Goal: Transaction & Acquisition: Purchase product/service

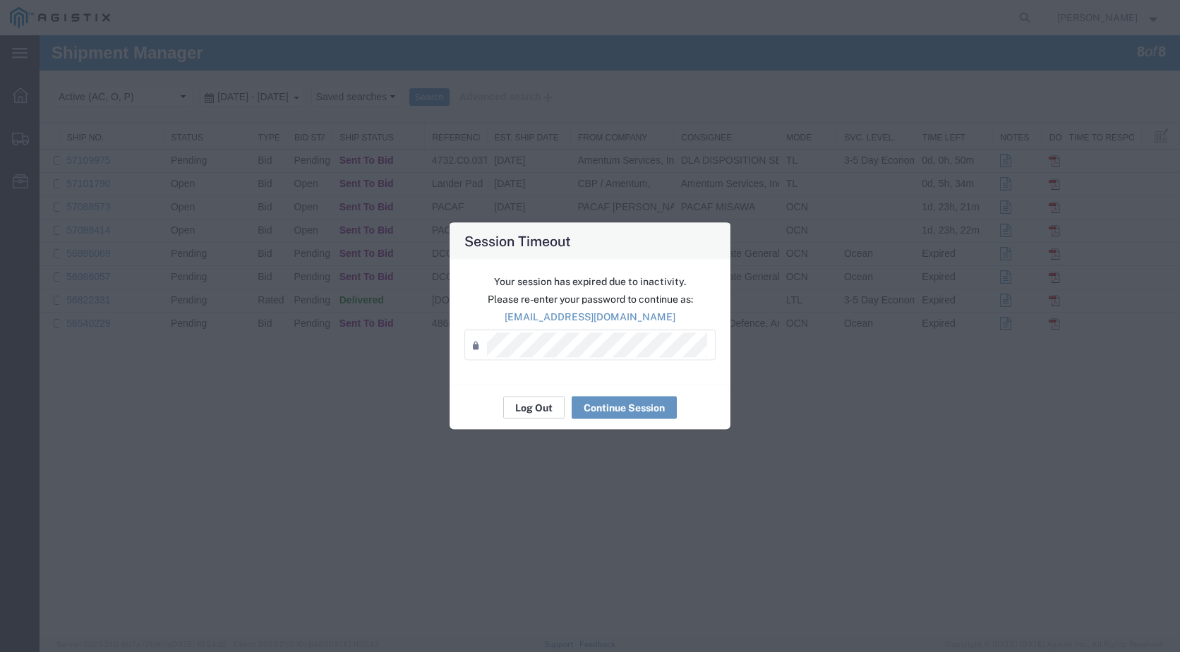
click at [534, 409] on button "Log Out" at bounding box center [533, 408] width 61 height 23
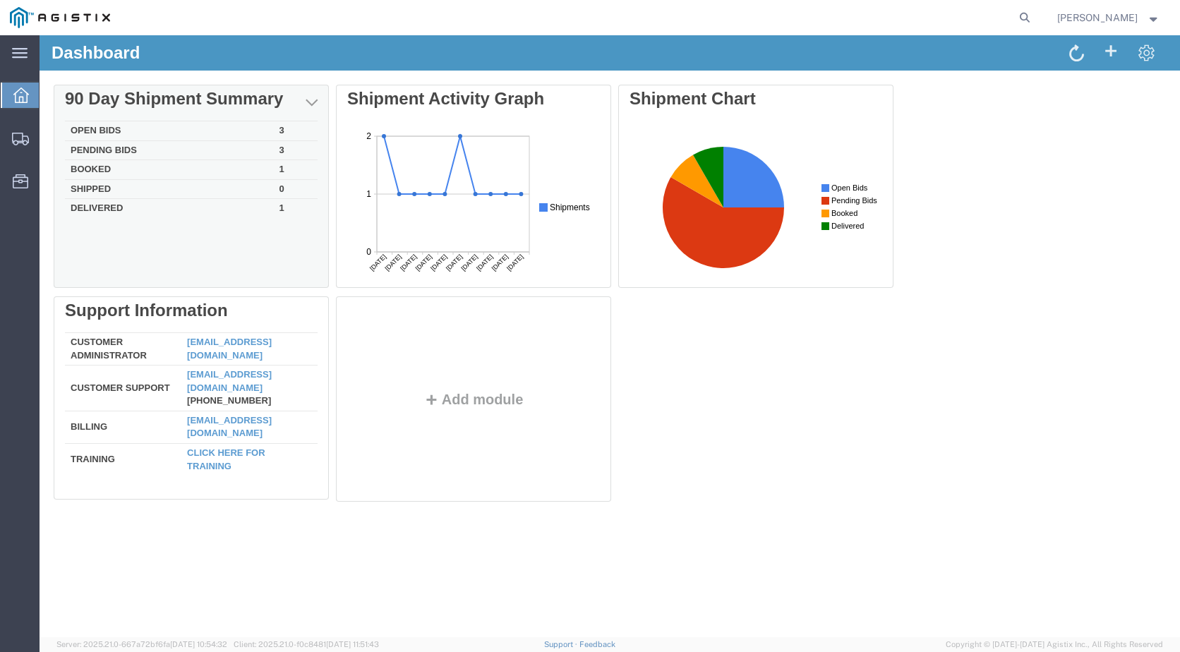
click at [224, 126] on td "Open Bids" at bounding box center [169, 131] width 209 height 20
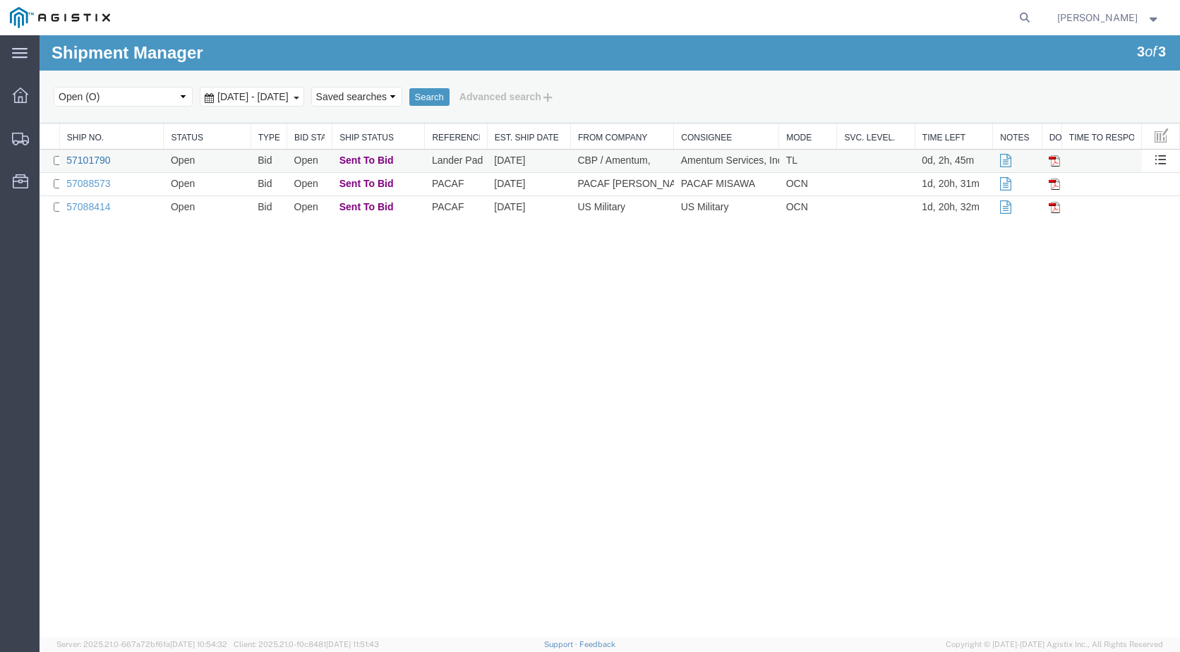
click at [107, 155] on link "57101790" at bounding box center [88, 160] width 44 height 11
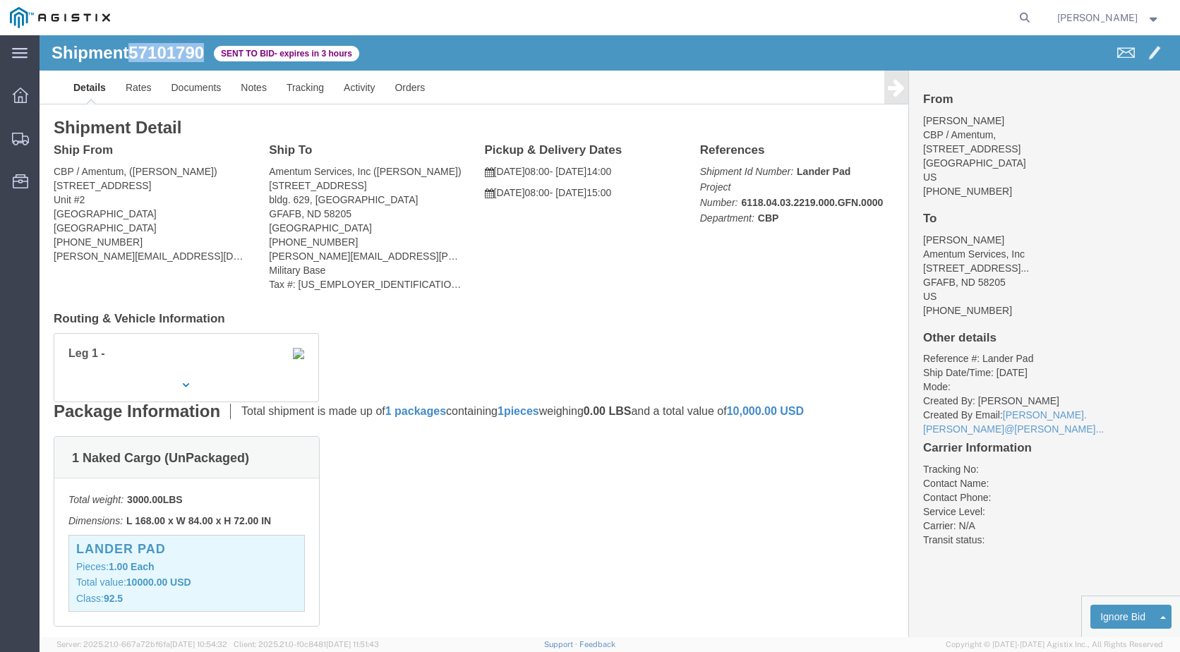
drag, startPoint x: 173, startPoint y: 17, endPoint x: 98, endPoint y: 15, distance: 74.8
click div "Shipment 57101790 Sent to Bid - expires in 3 hours"
copy span "57101790"
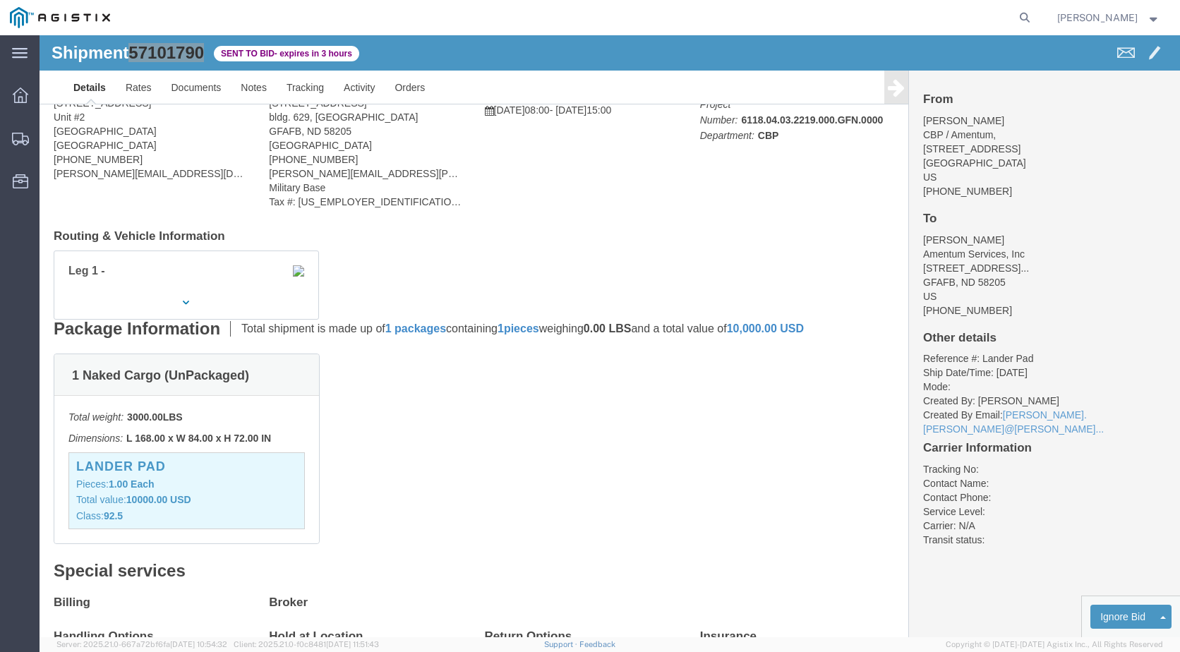
scroll to position [75, 0]
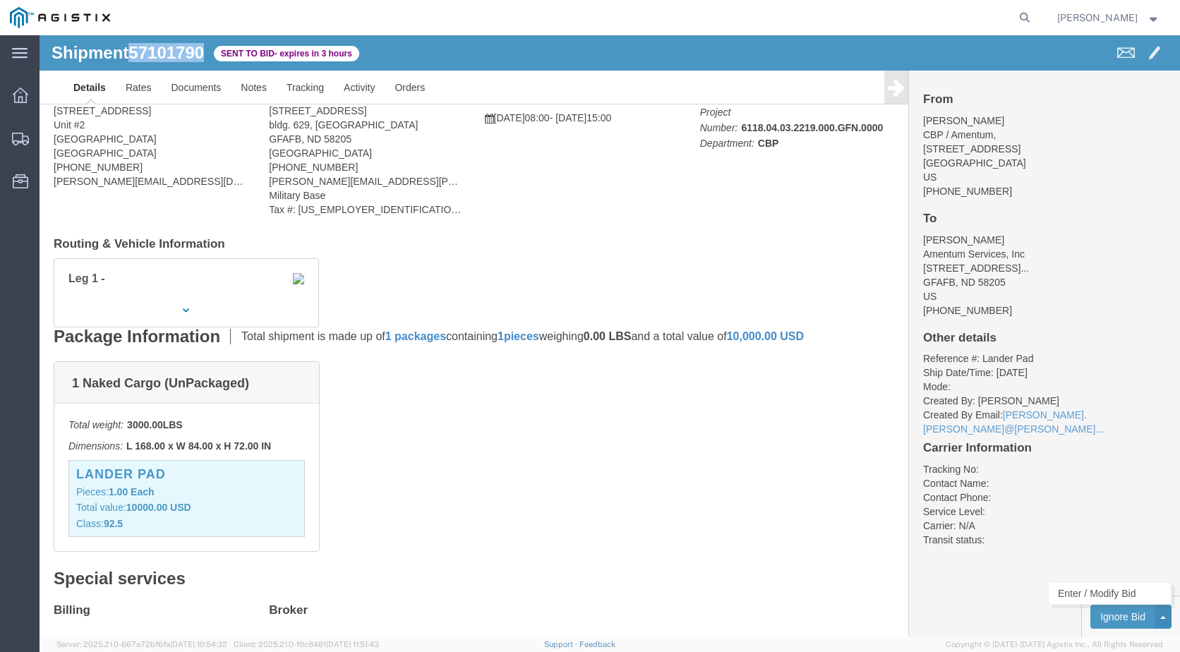
click span
click link "Enter / Modify Bid"
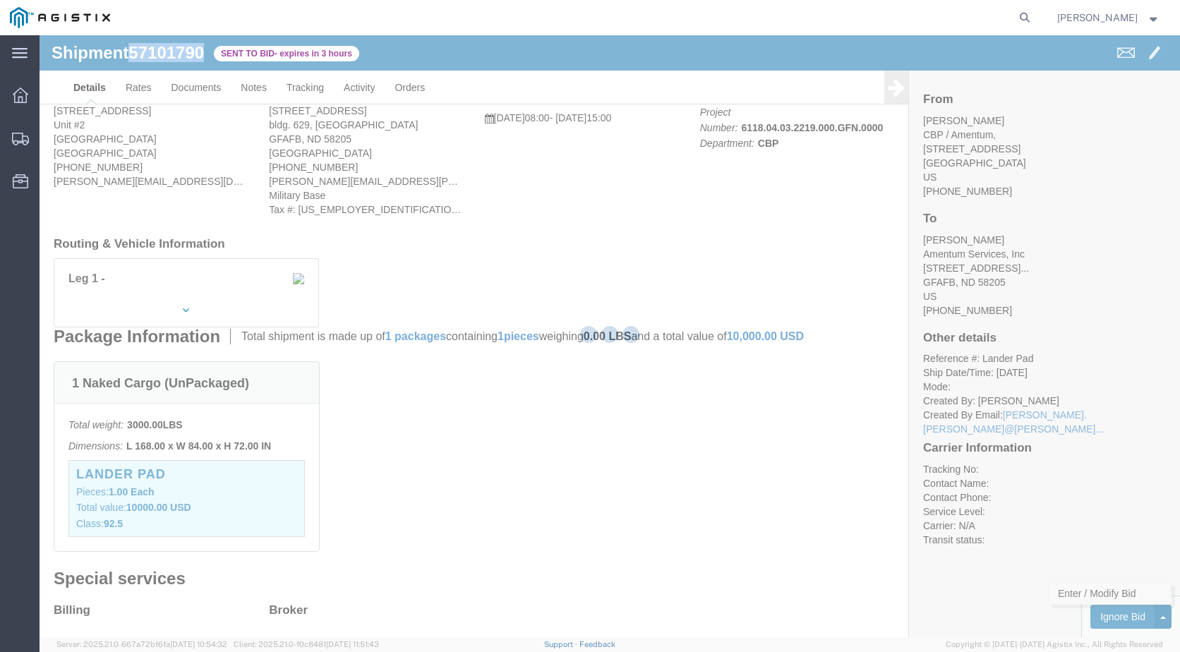
select select "21013"
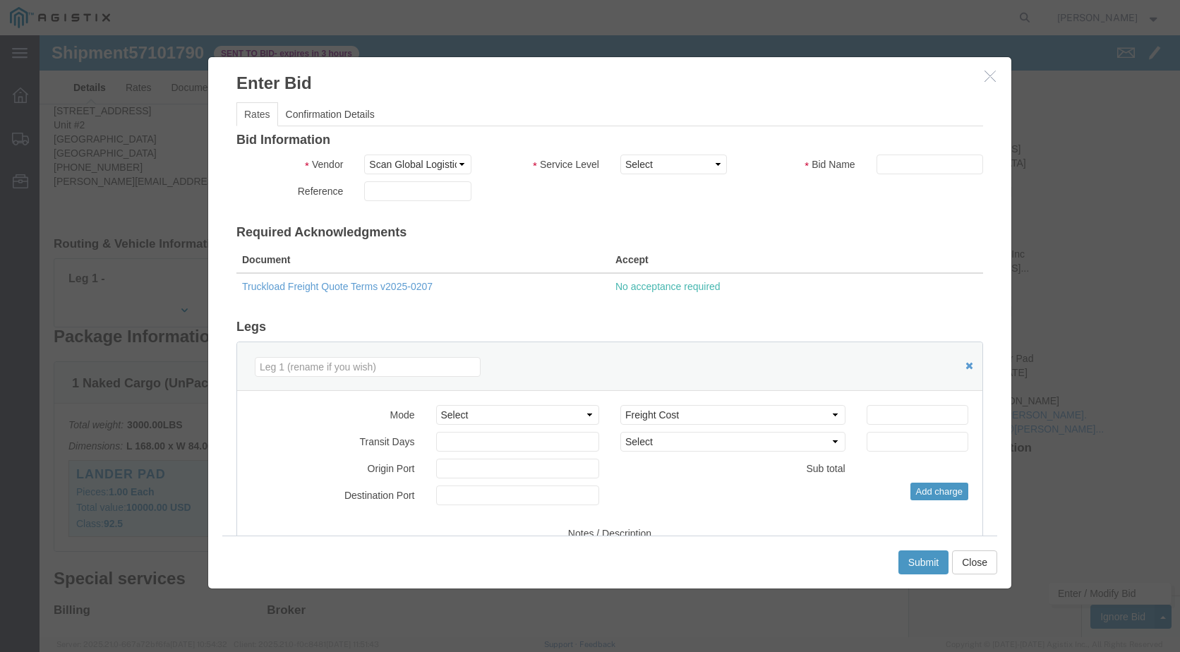
click div "Bid Information Vendor Select Scan Global Logistics Service Level Select Air LT…"
click select "Select Air LTL Standard 3 - 5 Day Ocean TL Standard 3 - 5 Day"
select select "39622"
click select "Select Air LTL Standard 3 - 5 Day Ocean TL Standard 3 - 5 Day"
click input "text"
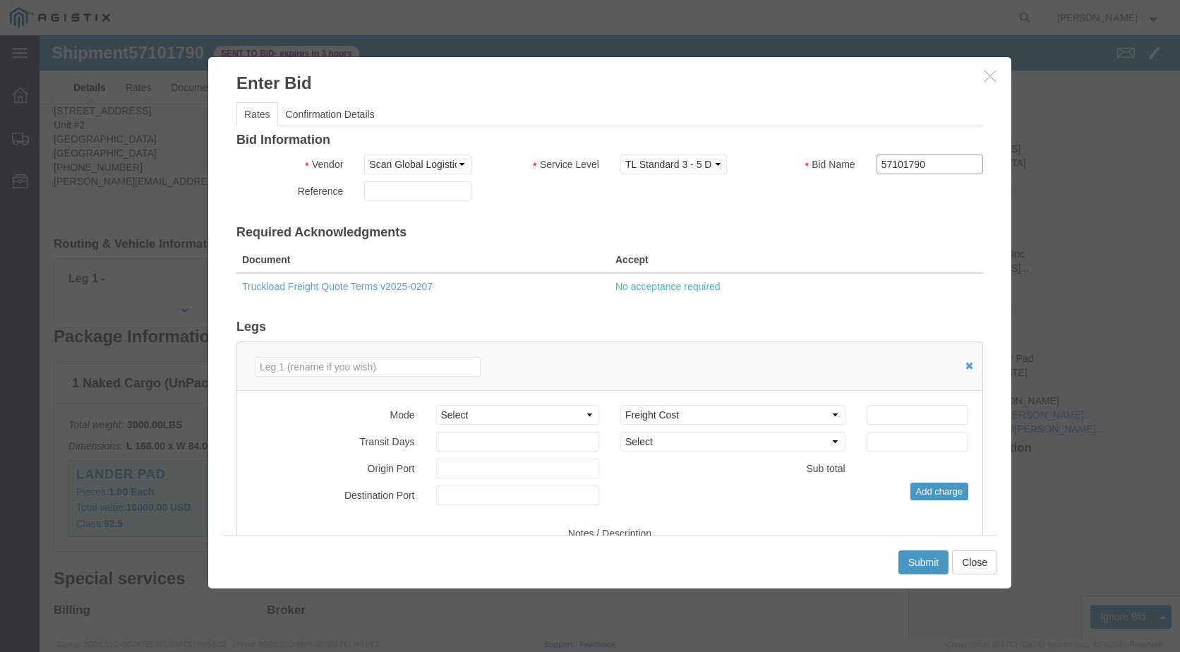
type input "57101790"
click th "Accept"
click input "number"
type input "2075"
click div "Add charge"
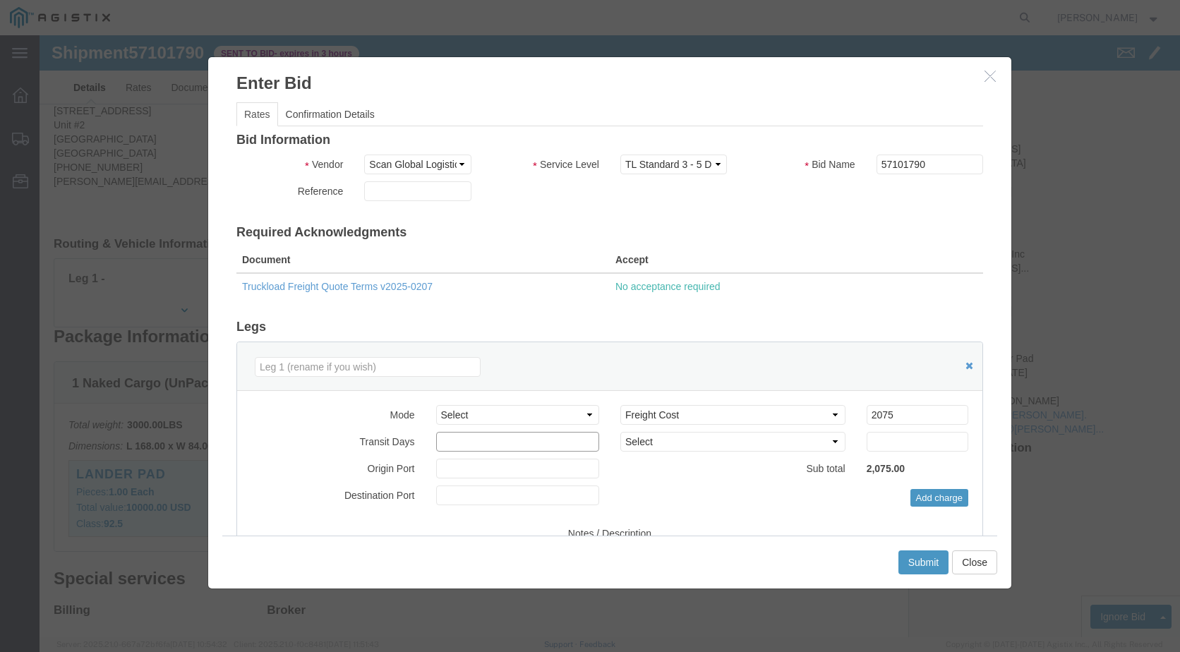
click input "number"
click select "Select Air Less than Truckload Multi-Leg Ocean Freight Rail Small Parcel Truckl…"
select select "TL"
click select "Select Air Less than Truckload Multi-Leg Ocean Freight Rail Small Parcel Truckl…"
click select "Select 2 Day Service 3 Axle Winch Truck 3 to 5 Day Service 96L Domestic Flat Ra…"
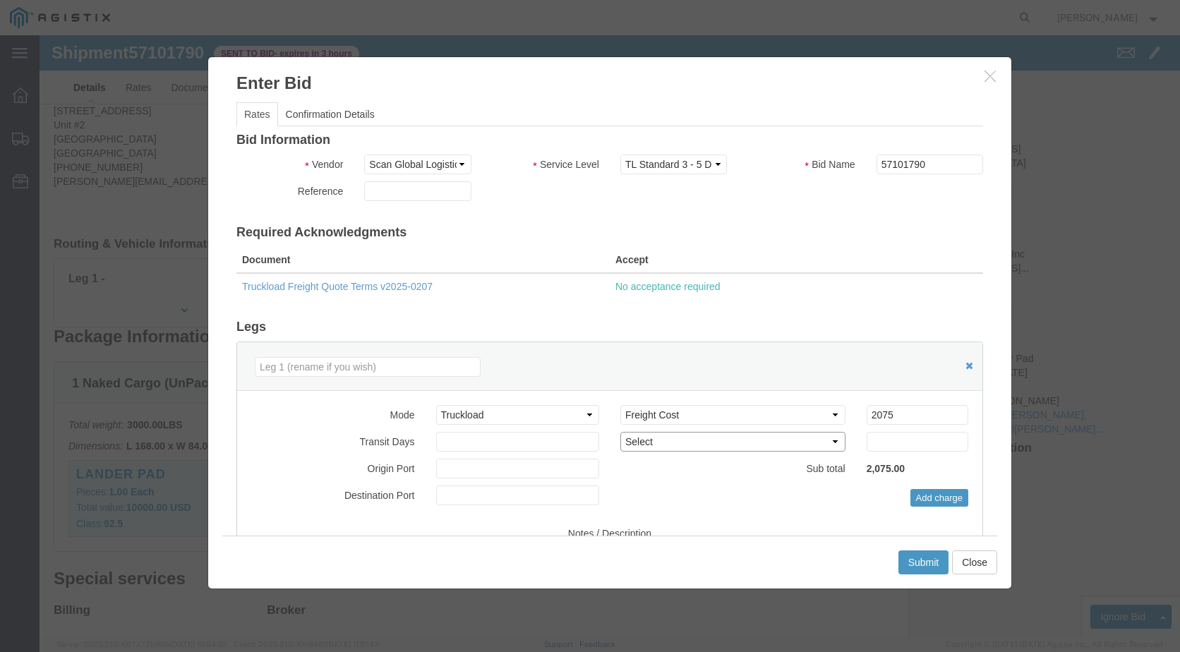
select select "400"
click select "Select 2 Day Service 3 Axle Winch Truck 3 to 5 Day Service 96L Domestic Flat Ra…"
click input "number"
click div "Select 2 Day Service 3 Axle Winch Truck 3 to 5 Day Service 96L Domestic Flat Ra…"
click input "270"
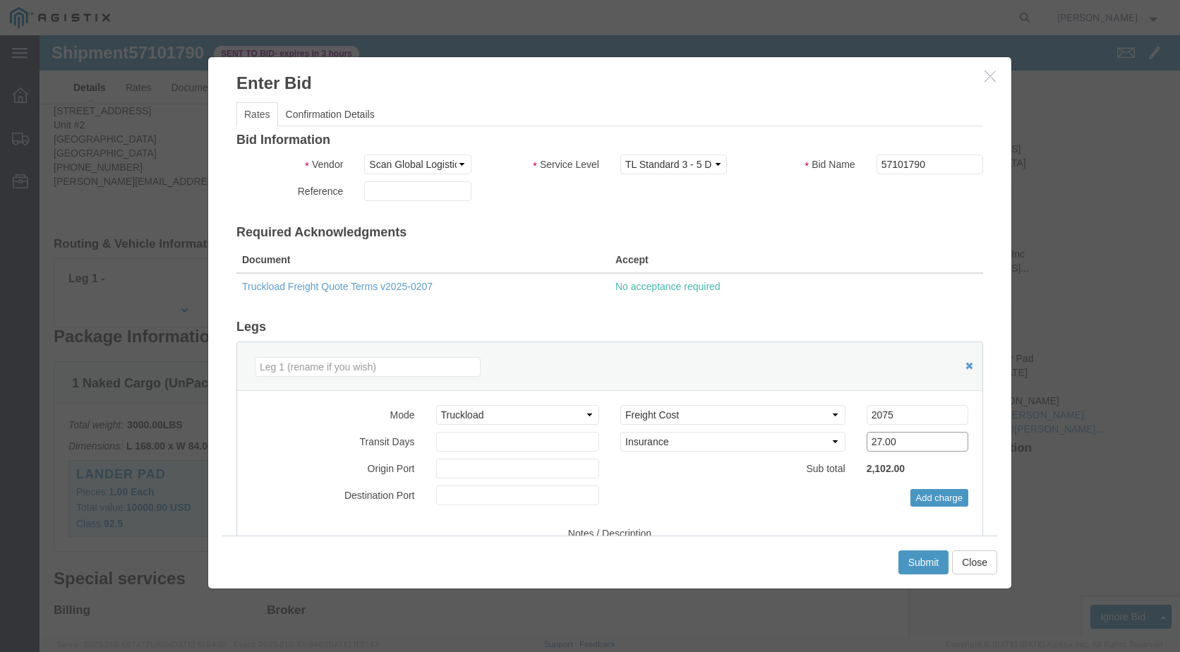
type input "27.00"
click label "Notes / Description"
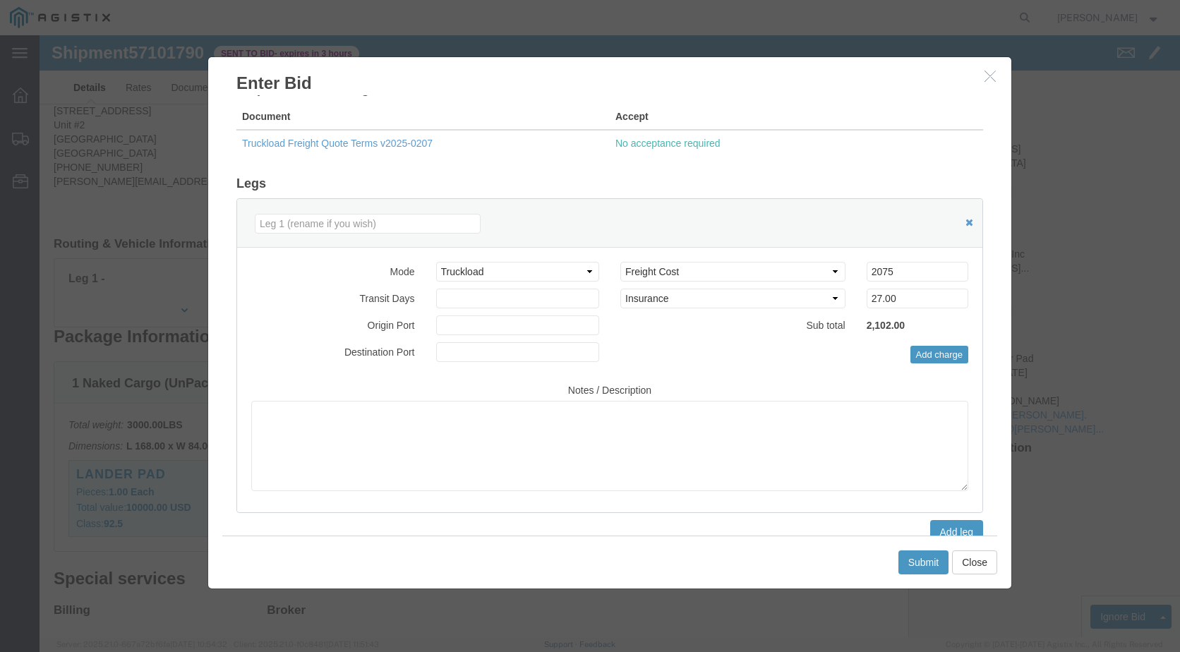
scroll to position [144, 0]
click textarea
type textarea "rate is for a straight truck"
click button "Submit"
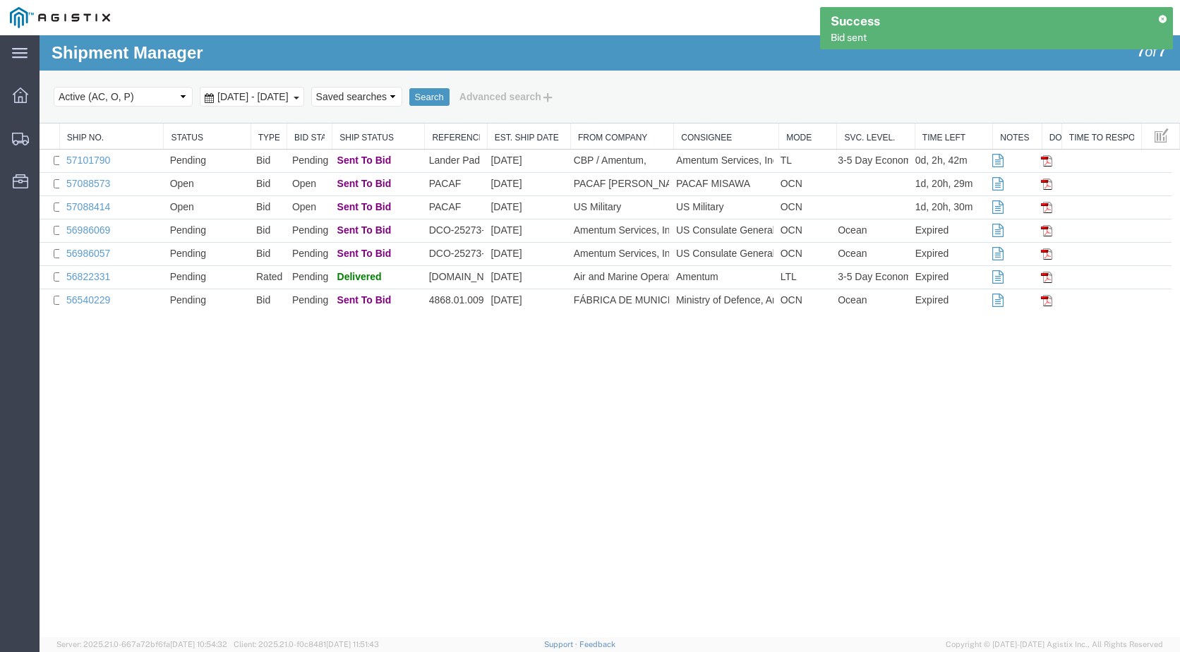
scroll to position [0, 0]
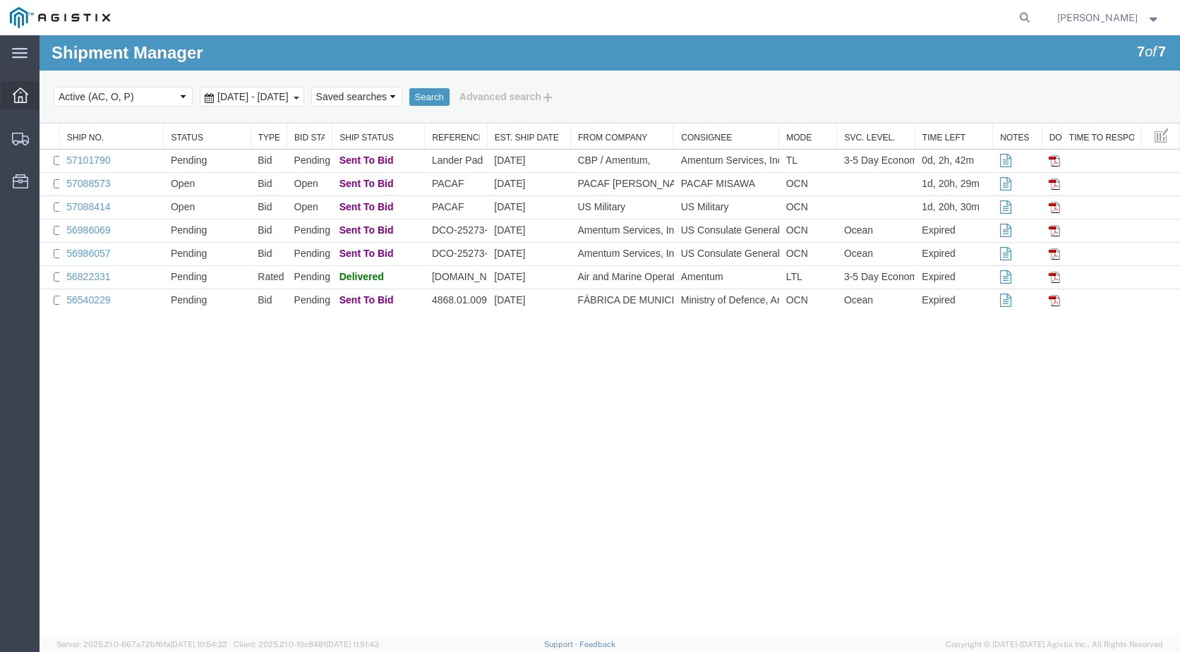
click at [19, 88] on icon at bounding box center [21, 96] width 16 height 16
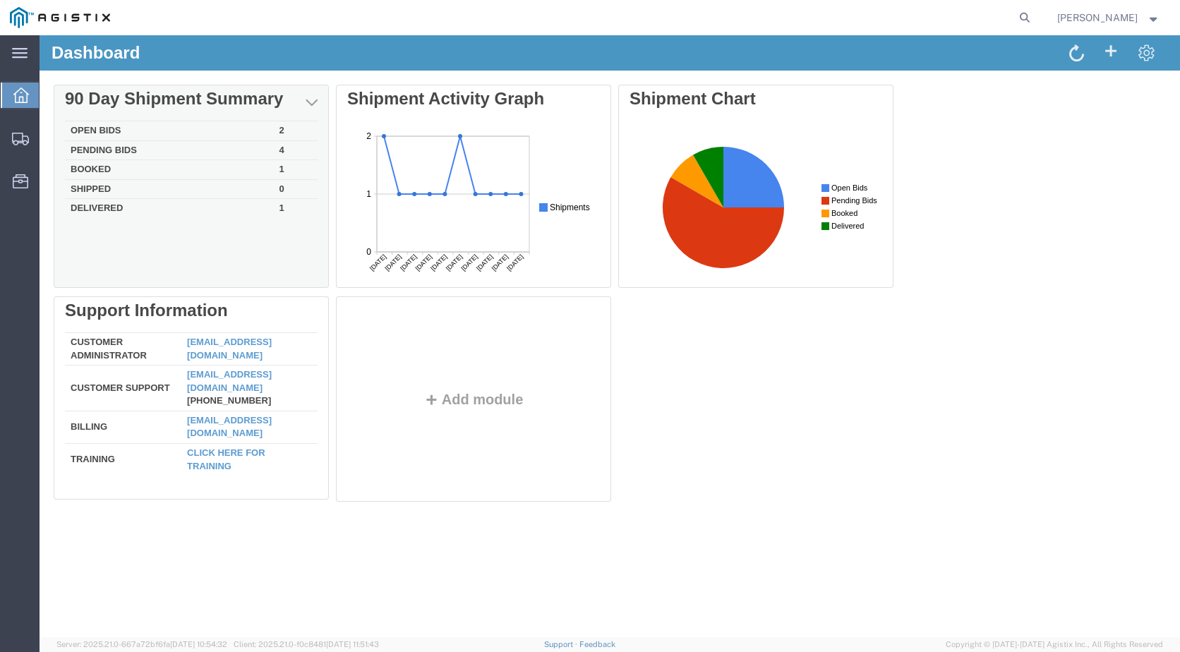
click at [117, 125] on td "Open Bids" at bounding box center [169, 131] width 209 height 20
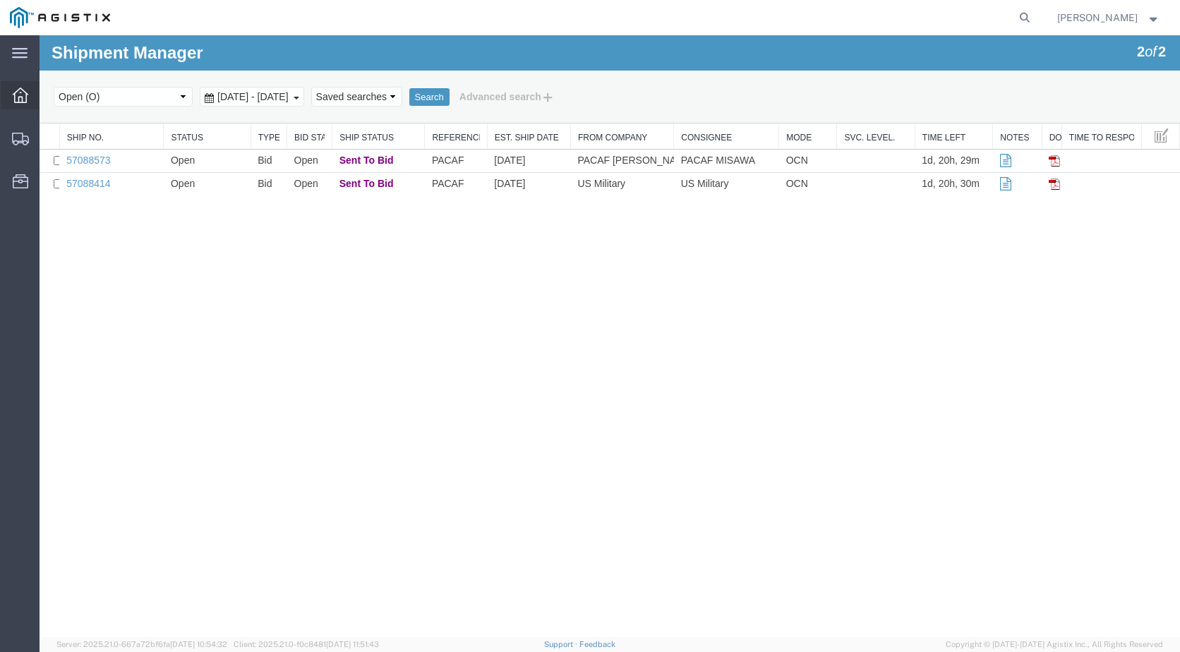
click at [28, 101] on icon at bounding box center [21, 96] width 16 height 16
